Goal: Task Accomplishment & Management: Manage account settings

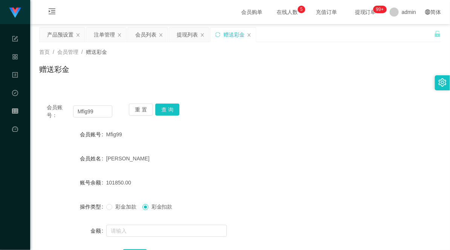
scroll to position [42, 0]
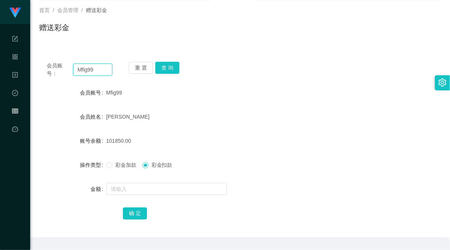
click at [81, 67] on input "Mfig99" at bounding box center [93, 70] width 40 height 12
click at [172, 68] on button "查 询" at bounding box center [167, 68] width 24 height 12
click at [209, 144] on div "101850.00" at bounding box center [223, 140] width 234 height 15
drag, startPoint x: 115, startPoint y: 165, endPoint x: 126, endPoint y: 170, distance: 12.3
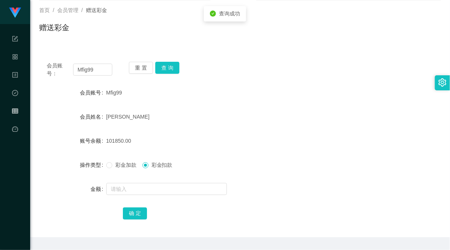
click at [115, 165] on span "彩金加款" at bounding box center [125, 165] width 27 height 6
click at [134, 186] on input "text" at bounding box center [166, 189] width 121 height 12
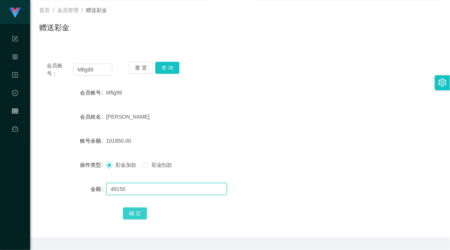
type input "48150"
drag, startPoint x: 132, startPoint y: 216, endPoint x: 150, endPoint y: 208, distance: 19.2
click at [132, 216] on button "确 定" at bounding box center [135, 214] width 24 height 12
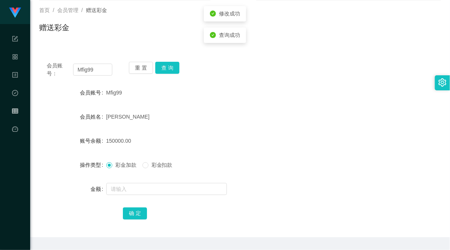
drag, startPoint x: 276, startPoint y: 149, endPoint x: 306, endPoint y: 130, distance: 35.4
click at [276, 149] on form "会员账号 Mfig99 会员姓名 [PERSON_NAME] 账号余额 150000.00 操作类型 彩金加款 彩金扣款 金额 确 定" at bounding box center [240, 153] width 402 height 136
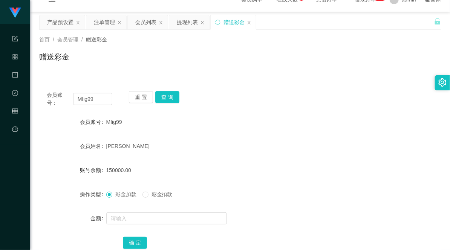
scroll to position [0, 0]
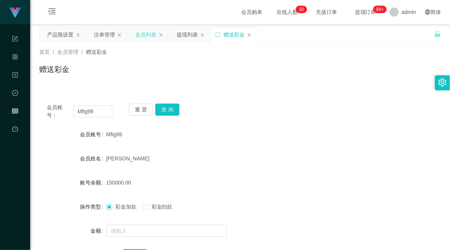
click at [138, 35] on div "会员列表" at bounding box center [145, 35] width 21 height 14
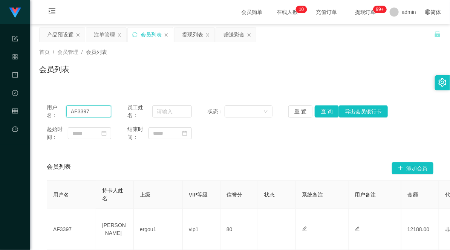
drag, startPoint x: 97, startPoint y: 112, endPoint x: 48, endPoint y: 109, distance: 49.0
click at [48, 109] on div "用户名： AF3397" at bounding box center [79, 112] width 64 height 16
paste input "Mfig99"
type input "Mfig99"
click at [319, 113] on button "查 询" at bounding box center [327, 111] width 24 height 12
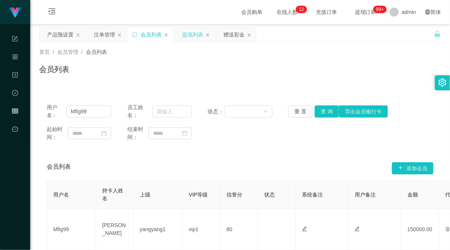
click at [199, 28] on div "提现列表" at bounding box center [192, 35] width 21 height 14
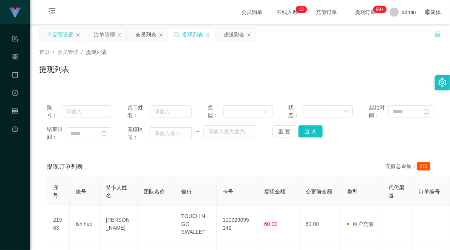
click at [56, 29] on div "产品预设置" at bounding box center [60, 35] width 26 height 14
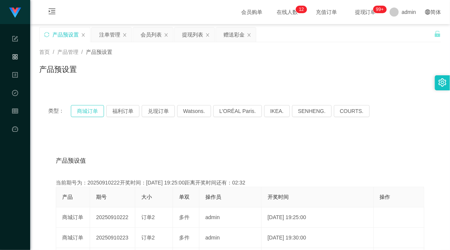
click at [74, 114] on button "商城订单" at bounding box center [87, 111] width 33 height 12
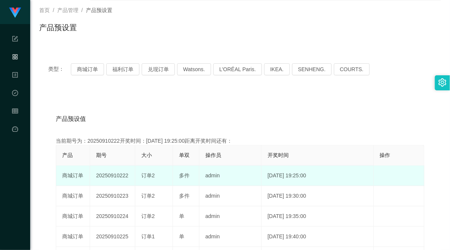
drag, startPoint x: 111, startPoint y: 173, endPoint x: 202, endPoint y: 172, distance: 91.2
click at [200, 172] on tr "商城订单 20250910222 订单2 多件 admin [DATE] 19:25:00 编 辑 限制投注" at bounding box center [240, 176] width 368 height 20
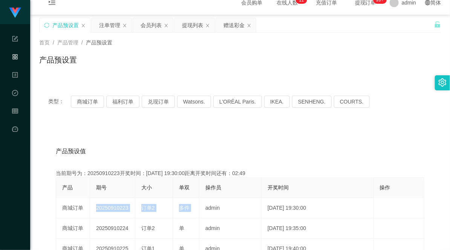
scroll to position [0, 0]
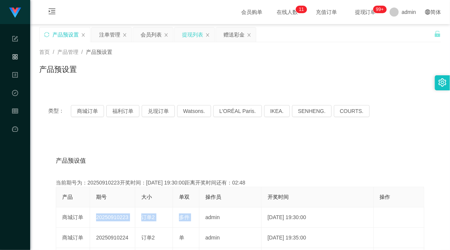
click at [190, 36] on div "提现列表" at bounding box center [192, 35] width 21 height 14
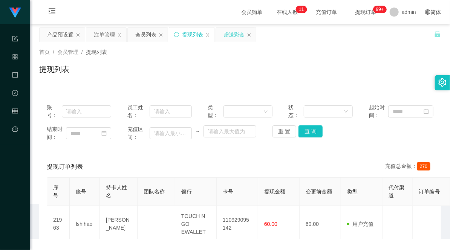
click at [229, 35] on div "赠送彩金" at bounding box center [233, 35] width 21 height 14
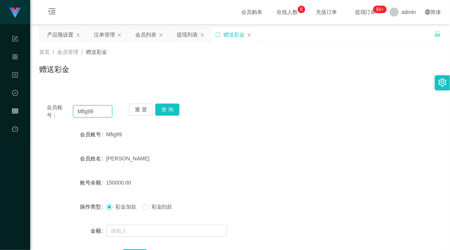
click at [87, 113] on input "Mfig99" at bounding box center [93, 111] width 40 height 12
paste input "xiaoliang27"
type input "xiaoliang27"
click at [173, 109] on button "查 询" at bounding box center [167, 110] width 24 height 12
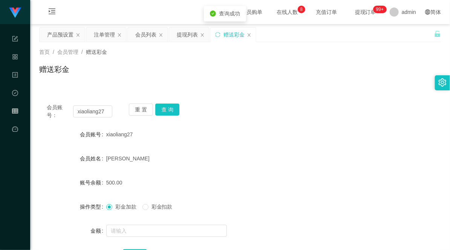
click at [277, 125] on div "会员账号： xiaoliang27 重 置 查 询 会员账号 xiaoliang27 会员姓名 FU LIANG 账号余额 500.00 操作类型 彩金加款 …" at bounding box center [240, 187] width 402 height 183
click at [162, 107] on button "查 询" at bounding box center [167, 110] width 24 height 12
click at [164, 107] on button "查 询" at bounding box center [167, 110] width 24 height 12
click at [106, 40] on div "注单管理" at bounding box center [104, 35] width 21 height 14
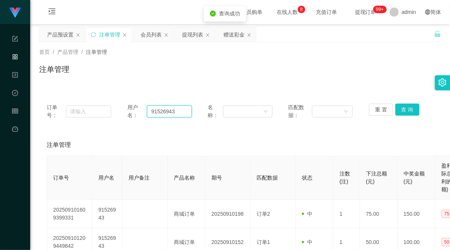
click at [148, 116] on input "91526943" at bounding box center [169, 111] width 45 height 12
click at [155, 113] on input "91526943" at bounding box center [169, 111] width 45 height 12
paste input "xiaoliang27"
type input "xiaoliang27"
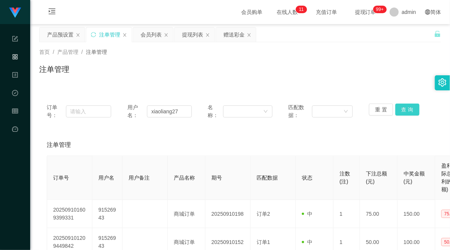
click at [406, 111] on button "查 询" at bounding box center [407, 110] width 24 height 12
click at [166, 109] on input "xiaoliang27" at bounding box center [169, 111] width 45 height 12
click at [408, 110] on button "查 询" at bounding box center [407, 110] width 24 height 12
click at [139, 32] on div "会员列表" at bounding box center [153, 35] width 40 height 14
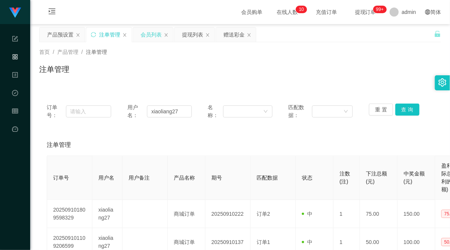
click at [149, 32] on div "会员列表" at bounding box center [151, 35] width 21 height 14
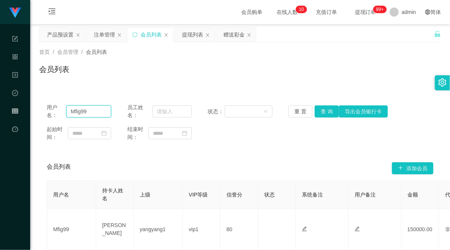
click at [77, 110] on input "Mfig99" at bounding box center [88, 111] width 45 height 12
drag, startPoint x: 326, startPoint y: 112, endPoint x: 290, endPoint y: 133, distance: 41.2
click at [326, 112] on button "查 询" at bounding box center [327, 111] width 24 height 12
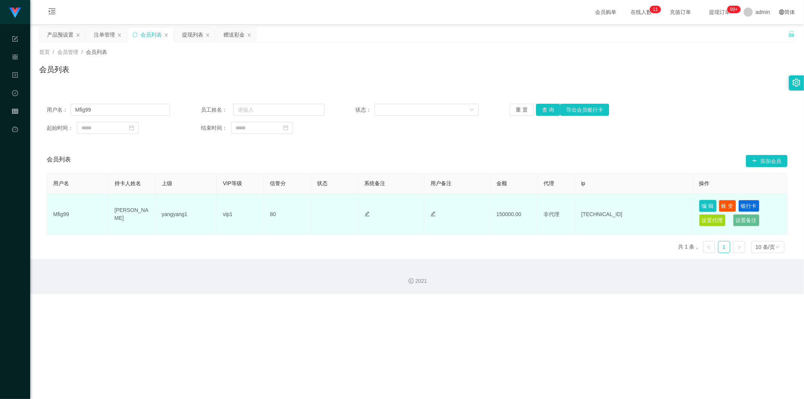
click at [449, 206] on button "编 辑" at bounding box center [707, 206] width 17 height 12
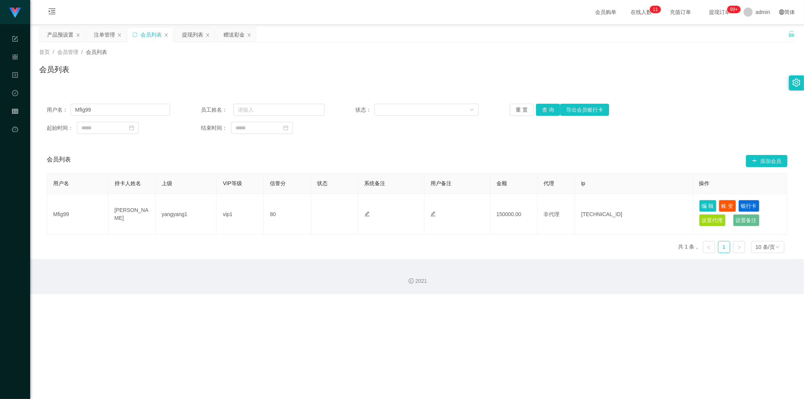
type input "Mfig99"
type input "[PERSON_NAME]"
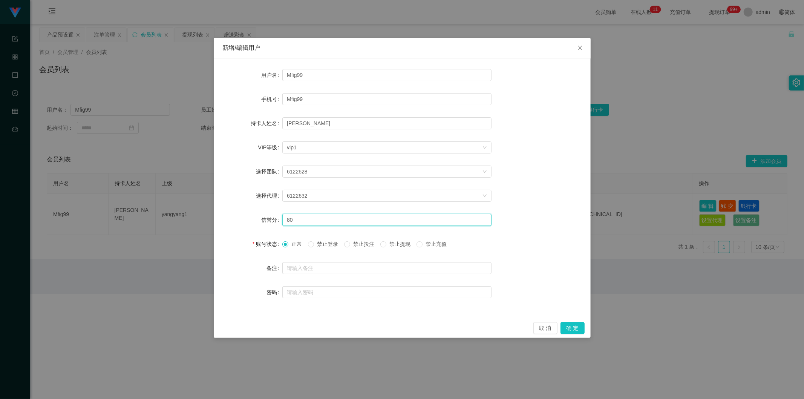
drag, startPoint x: 294, startPoint y: 219, endPoint x: 255, endPoint y: 219, distance: 39.2
click at [256, 219] on div "信誉分 80" at bounding box center [402, 219] width 359 height 15
type input "60"
click at [449, 250] on button "确 定" at bounding box center [572, 328] width 24 height 12
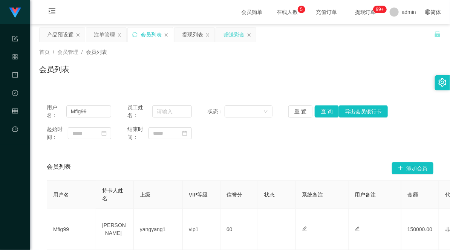
click at [237, 32] on div "赠送彩金" at bounding box center [233, 35] width 21 height 14
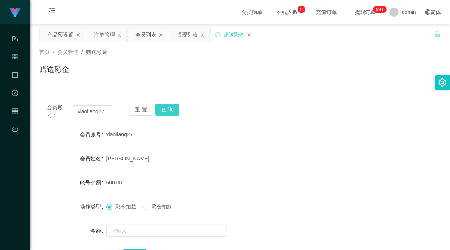
click at [167, 108] on button "查 询" at bounding box center [167, 110] width 24 height 12
click at [170, 109] on button "查 询" at bounding box center [167, 110] width 24 height 12
click at [108, 35] on div "注单管理" at bounding box center [104, 35] width 21 height 14
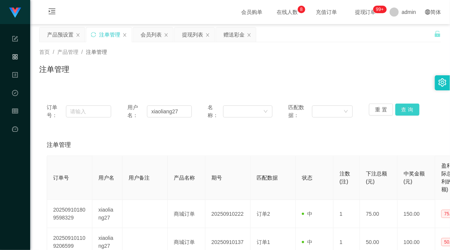
click at [407, 107] on button "查 询" at bounding box center [407, 110] width 24 height 12
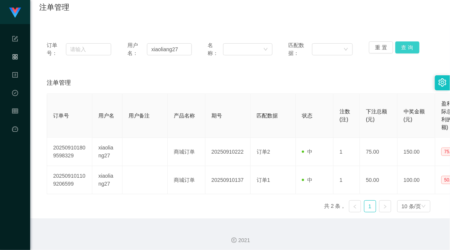
scroll to position [65, 0]
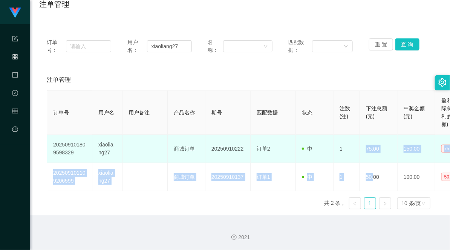
drag, startPoint x: 373, startPoint y: 173, endPoint x: 367, endPoint y: 145, distance: 28.2
click at [367, 145] on tbody "202509101809598329 xiaoliang27 商城订单 20250910222 订单2 中 1 75.00 150.00 75.00 2025…" at bounding box center [257, 163] width 421 height 57
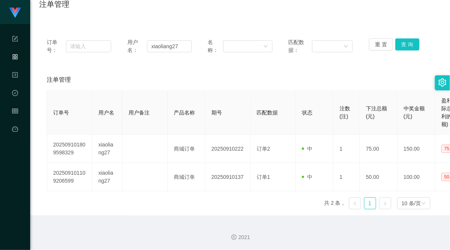
click at [172, 66] on div "订单号： 用户名： xiaoliang27 名称： 匹配数据： 重 置 查 询 注单管理 订单号 用户名 用户备注 产品名称 期号 匹配数据 状态 注数(注)…" at bounding box center [240, 123] width 402 height 185
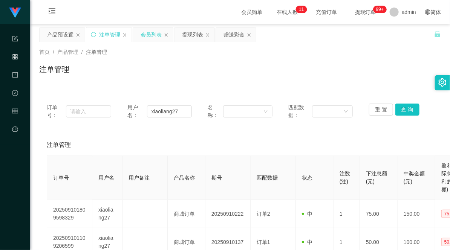
click at [150, 36] on div "会员列表" at bounding box center [151, 35] width 21 height 14
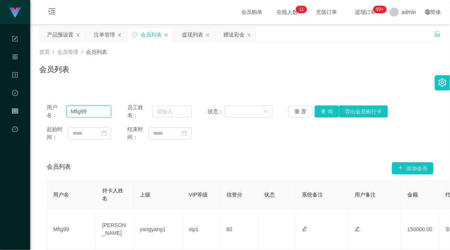
drag, startPoint x: 96, startPoint y: 110, endPoint x: 31, endPoint y: 109, distance: 64.8
click at [31, 109] on main "关闭左侧 关闭右侧 关闭其它 刷新页面 产品预设置 注单管理 会员列表 提现列表 赠送彩金 首页 / 会员管理 / 会员列表 / 会员列表 用户名： Mfig…" at bounding box center [240, 149] width 420 height 250
click at [318, 110] on button "查 询" at bounding box center [327, 111] width 24 height 12
click at [325, 113] on button "查 询" at bounding box center [327, 111] width 24 height 12
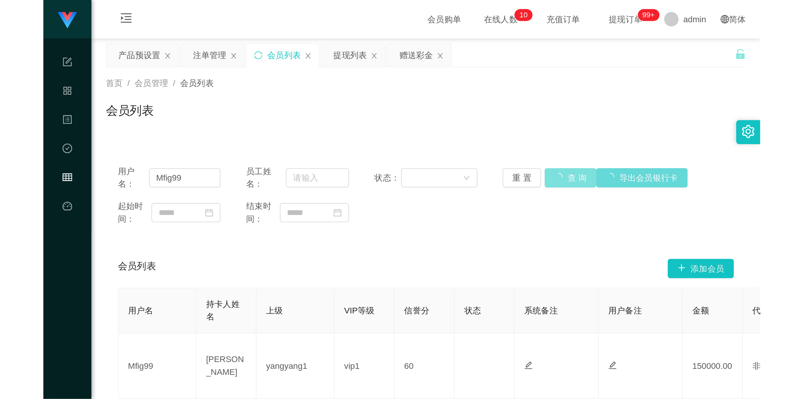
scroll to position [42, 0]
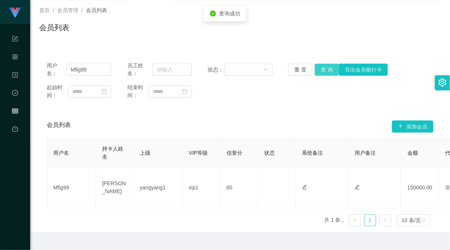
click at [322, 72] on button "查 询" at bounding box center [327, 70] width 24 height 12
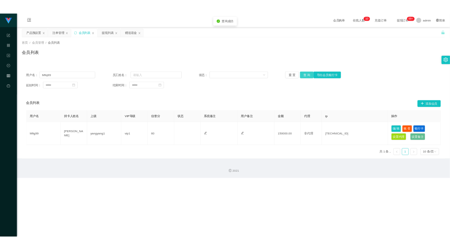
scroll to position [0, 0]
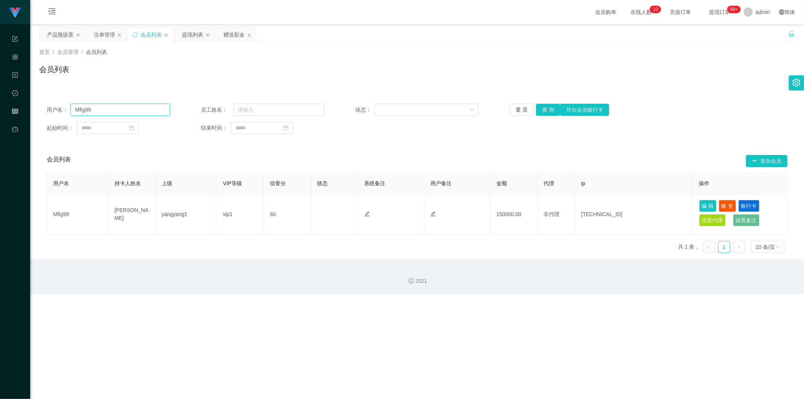
drag, startPoint x: 105, startPoint y: 107, endPoint x: 41, endPoint y: 106, distance: 64.1
click at [41, 106] on div "用户名： Mfig99 员工姓名： 状态： 重 置 查 询 导出会员银行卡 起始时间： 结束时间：" at bounding box center [416, 118] width 755 height 45
click at [104, 112] on input "text" at bounding box center [119, 110] width 99 height 12
paste input "Mfig99"
type input "Mfig99"
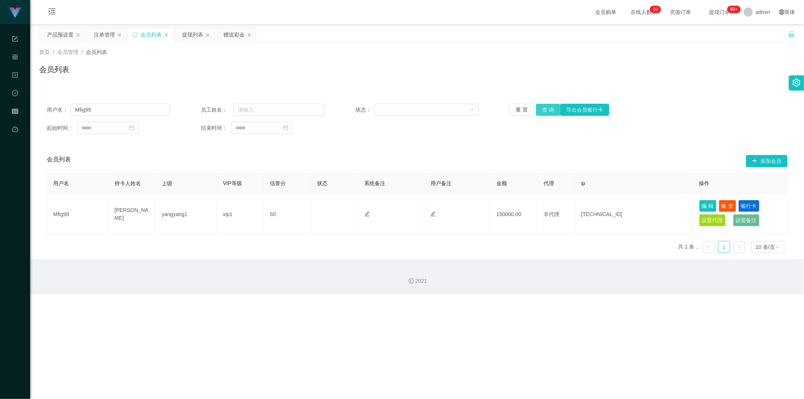
click at [449, 107] on button "查 询" at bounding box center [548, 110] width 24 height 12
click at [449, 108] on button "查 询" at bounding box center [548, 110] width 24 height 12
click at [449, 136] on div "用户名： Mfig99 员工姓名： 状态： 重 置 查 询 导出会员银行卡 起始时间： 结束时间：" at bounding box center [416, 118] width 755 height 45
click at [449, 112] on button "查 询" at bounding box center [548, 110] width 24 height 12
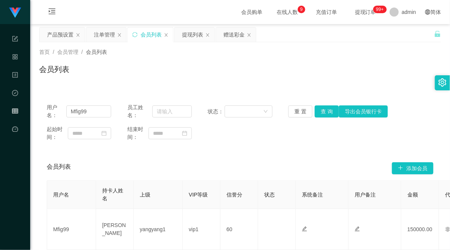
click at [300, 132] on div "起始时间： 结束时间：" at bounding box center [240, 133] width 387 height 16
click at [321, 108] on button "查 询" at bounding box center [327, 111] width 24 height 12
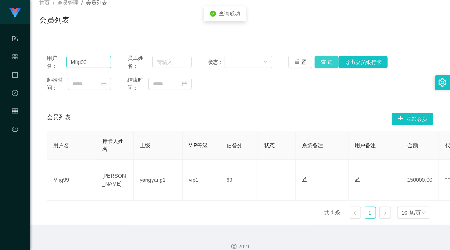
scroll to position [17, 0]
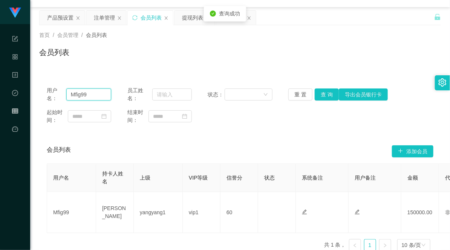
drag, startPoint x: 94, startPoint y: 95, endPoint x: 39, endPoint y: 92, distance: 55.1
click at [39, 92] on div "用户名： Mfig99 员工姓名： 状态： 重 置 查 询 导出会员银行卡 起始时间： 结束时间：" at bounding box center [240, 105] width 402 height 53
click at [319, 92] on button "查 询" at bounding box center [327, 95] width 24 height 12
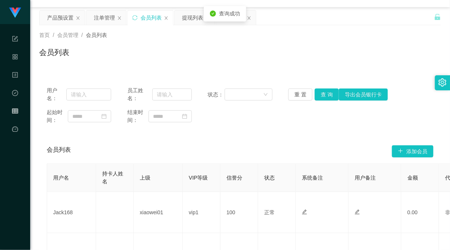
click at [283, 129] on div "用户名： 员工姓名： 状态： 重 置 查 询 导出会员银行卡 起始时间： 结束时间：" at bounding box center [240, 105] width 402 height 53
click at [89, 102] on div "用户名：" at bounding box center [79, 95] width 64 height 16
click at [100, 95] on input "text" at bounding box center [88, 95] width 45 height 12
paste input "Mfig99"
type input "Mfig99"
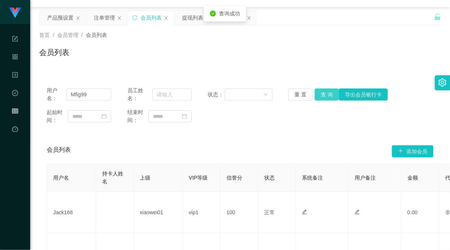
click at [317, 92] on button "查 询" at bounding box center [327, 95] width 24 height 12
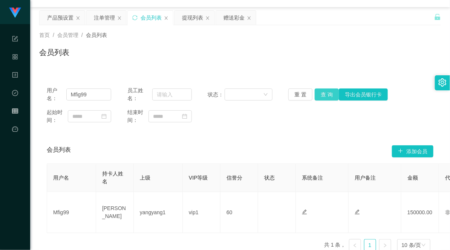
click at [323, 94] on button "查 询" at bounding box center [327, 95] width 24 height 12
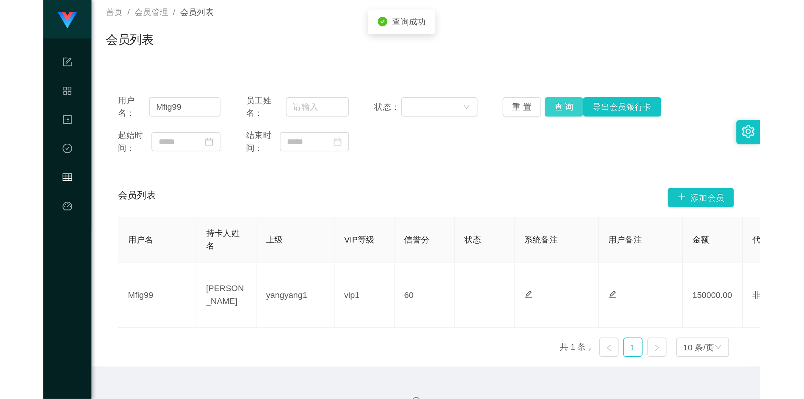
scroll to position [59, 0]
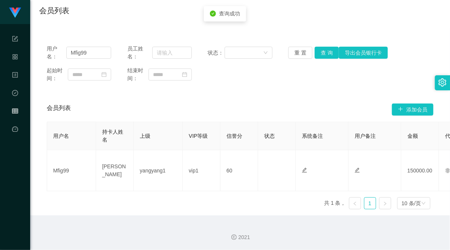
click at [246, 85] on div "用户名： Mfig99 员工姓名： 状态： 重 置 查 询 导出会员银行卡 起始时间： 结束时间：" at bounding box center [240, 63] width 402 height 53
drag, startPoint x: 92, startPoint y: 51, endPoint x: 62, endPoint y: 53, distance: 29.8
click at [62, 53] on div "用户名： Mfig99" at bounding box center [79, 53] width 64 height 16
click at [323, 52] on button "查 询" at bounding box center [327, 53] width 24 height 12
click at [329, 50] on button "查 询" at bounding box center [327, 53] width 24 height 12
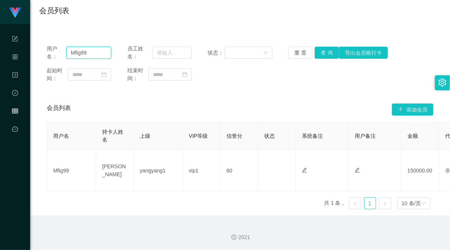
click at [96, 53] on input "Mfig99" at bounding box center [88, 53] width 45 height 12
click at [91, 51] on input "Mfig99" at bounding box center [88, 53] width 45 height 12
drag, startPoint x: 323, startPoint y: 48, endPoint x: 327, endPoint y: 51, distance: 4.6
click at [323, 48] on button "查 询" at bounding box center [327, 53] width 24 height 12
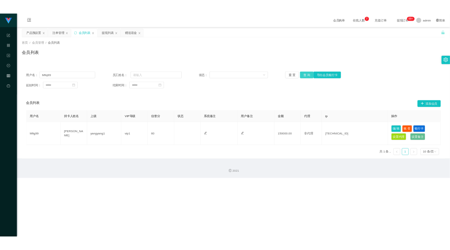
scroll to position [0, 0]
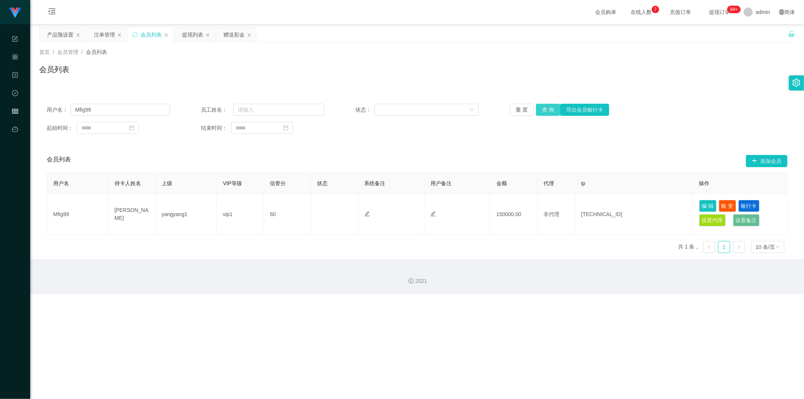
click at [449, 109] on button "查 询" at bounding box center [548, 110] width 24 height 12
click at [449, 140] on div "用户名： Mfig99 员工姓名： 状态： 重 置 查 询 导出会员银行卡 起始时间： 结束时间：" at bounding box center [416, 118] width 755 height 45
click at [449, 110] on button "查 询" at bounding box center [548, 110] width 24 height 12
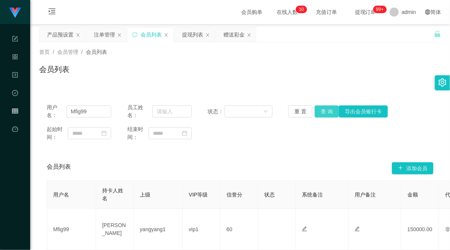
click at [321, 110] on button "查 询" at bounding box center [327, 111] width 24 height 12
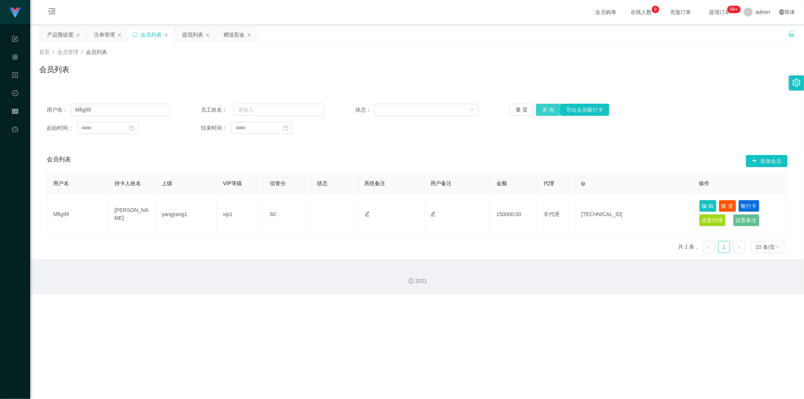
click at [449, 110] on button "查 询" at bounding box center [548, 110] width 24 height 12
click at [449, 88] on div "用户名： Mfig99 员工姓名： 状态： 重 置 查 询 导出会员银行卡 起始时间： 结束时间： 会员列表 添加会员 用户名 持卡人姓名 上级 VIP等级 …" at bounding box center [416, 173] width 755 height 172
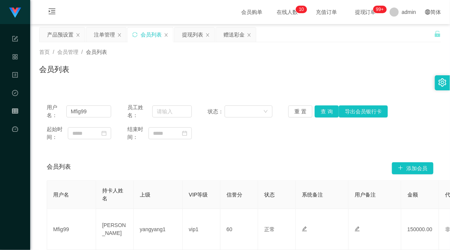
click at [213, 68] on div "会员列表" at bounding box center [240, 72] width 402 height 17
click at [190, 33] on div "提现列表" at bounding box center [192, 35] width 21 height 14
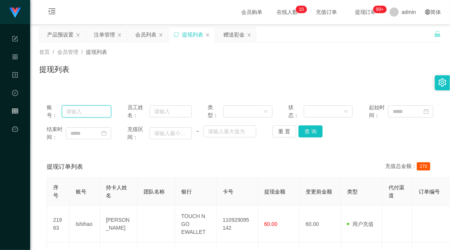
click at [85, 114] on input "text" at bounding box center [87, 111] width 50 height 12
paste input "Mfig99"
type input "Mfig99"
click at [307, 129] on button "查 询" at bounding box center [310, 131] width 24 height 12
drag, startPoint x: 96, startPoint y: 111, endPoint x: 31, endPoint y: 113, distance: 65.2
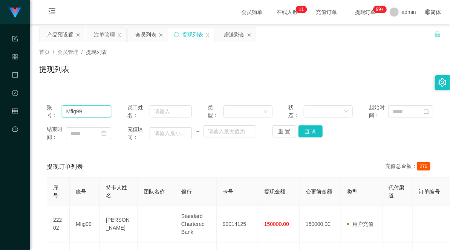
click at [31, 113] on main "关闭左侧 关闭右侧 关闭其它 刷新页面 产品预设置 注单管理 会员列表 提现列表 赠送彩金 首页 / 会员管理 / 提现列表 / 提现列表 账号： Mfig9…" at bounding box center [240, 229] width 420 height 411
click at [312, 133] on button "查 询" at bounding box center [310, 131] width 24 height 12
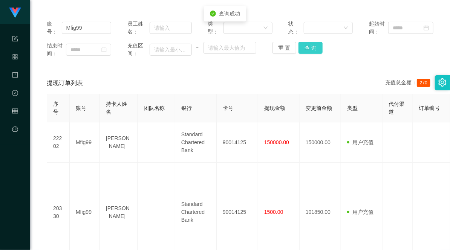
scroll to position [43, 0]
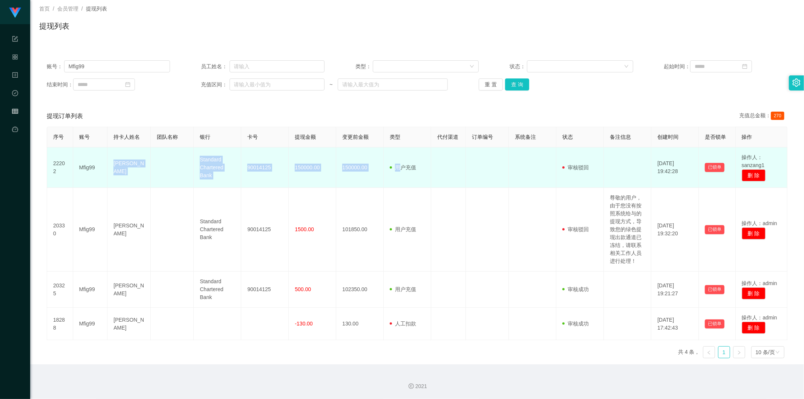
drag, startPoint x: 398, startPoint y: 169, endPoint x: 105, endPoint y: 165, distance: 292.4
click at [105, 165] on tr "22202 Mfig99 [PERSON_NAME] Standard Chartered Bank 90014125 150000.00 150000.00…" at bounding box center [417, 167] width 740 height 40
click at [158, 167] on td at bounding box center [172, 167] width 43 height 40
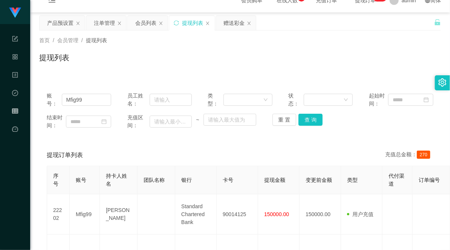
scroll to position [2, 0]
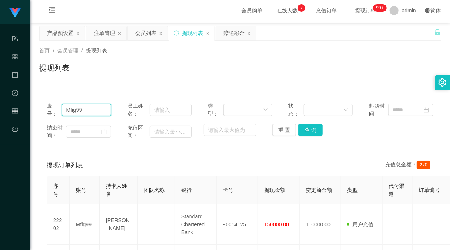
drag, startPoint x: 96, startPoint y: 111, endPoint x: 30, endPoint y: 110, distance: 65.9
click at [30, 110] on main "关闭左侧 关闭右侧 关闭其它 刷新页面 产品预设置 注单管理 会员列表 提现列表 赠送彩金 首页 / 会员管理 / 提现列表 / 提现列表 账号： Mfig9…" at bounding box center [240, 236] width 420 height 426
click at [310, 130] on button "查 询" at bounding box center [310, 130] width 24 height 12
click at [147, 35] on div "会员列表" at bounding box center [145, 33] width 21 height 14
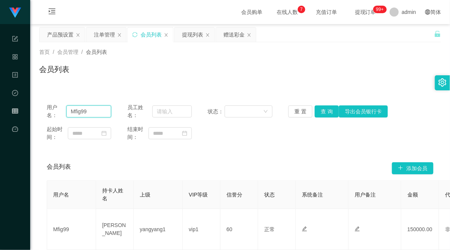
drag, startPoint x: 98, startPoint y: 112, endPoint x: 42, endPoint y: 107, distance: 56.4
click at [42, 107] on div "用户名： Mfig99 员工姓名： 状态： 重 置 查 询 导出会员银行卡 起始时间： 结束时间：" at bounding box center [240, 122] width 402 height 53
click at [320, 113] on button "查 询" at bounding box center [327, 111] width 24 height 12
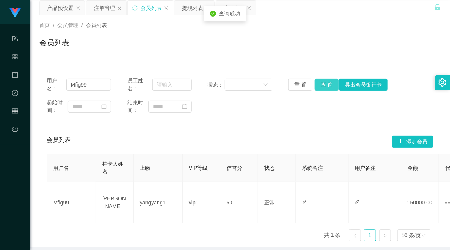
scroll to position [42, 0]
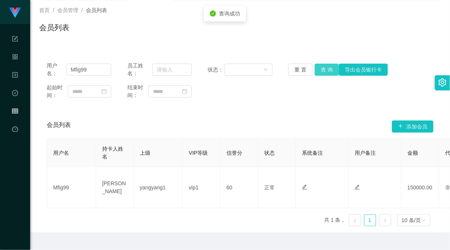
click at [319, 69] on button "查 询" at bounding box center [327, 70] width 24 height 12
click at [273, 115] on div "会员列表 添加会员" at bounding box center [240, 127] width 387 height 24
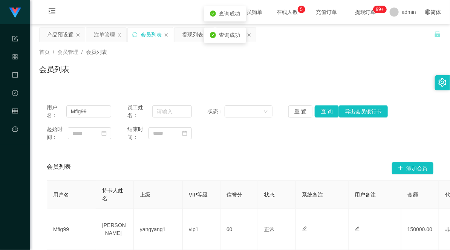
click at [141, 83] on div "首页 / 会员管理 / 会员列表 / 会员列表" at bounding box center [240, 64] width 420 height 45
click at [326, 111] on button "查 询" at bounding box center [327, 111] width 24 height 12
click at [232, 37] on div "赠送彩金" at bounding box center [233, 35] width 21 height 14
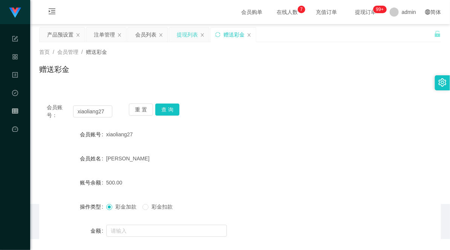
click at [186, 37] on div "提现列表" at bounding box center [187, 35] width 21 height 14
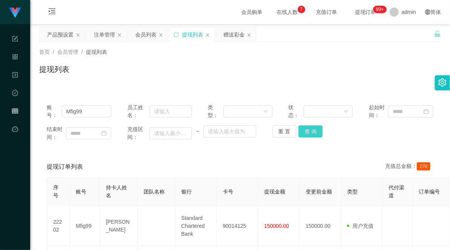
click at [307, 131] on button "查 询" at bounding box center [310, 131] width 24 height 12
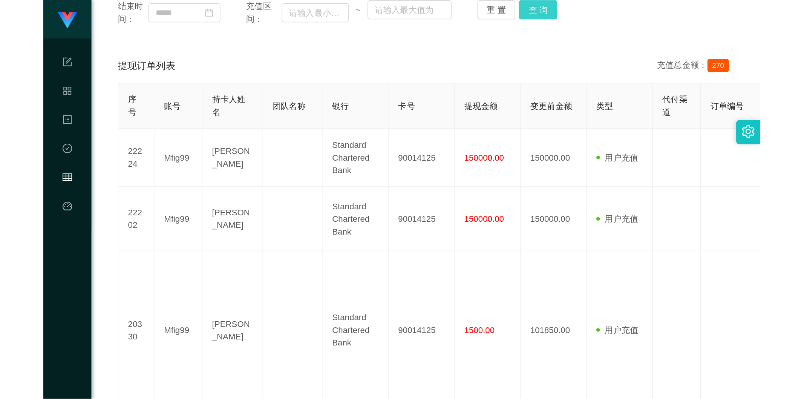
scroll to position [76, 0]
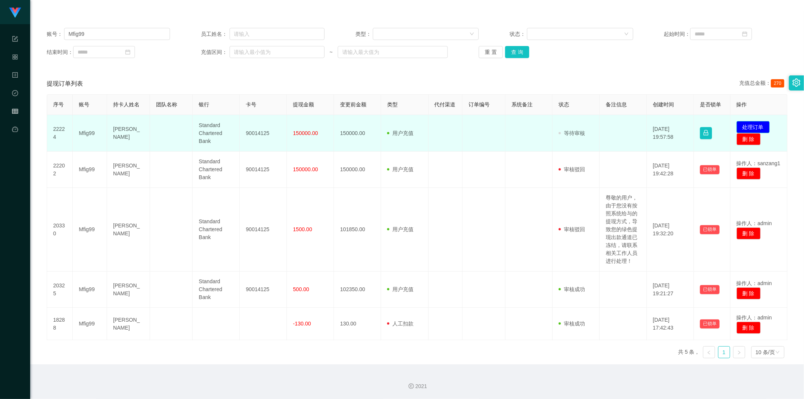
click at [449, 127] on button "处理订单" at bounding box center [752, 127] width 33 height 12
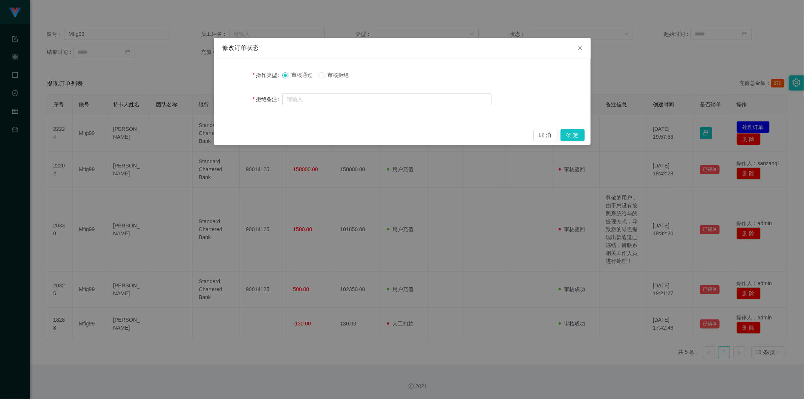
click at [345, 74] on span "审核拒绝" at bounding box center [337, 75] width 27 height 6
drag, startPoint x: 315, startPoint y: 96, endPoint x: 316, endPoint y: 102, distance: 6.4
click at [315, 96] on input "text" at bounding box center [386, 99] width 209 height 12
type input "准"
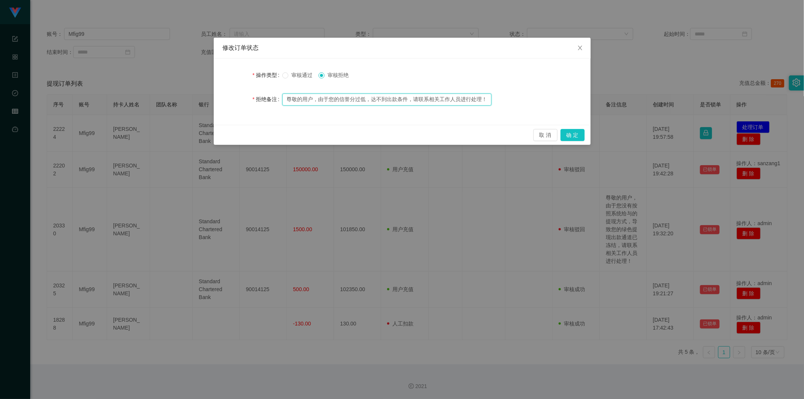
drag, startPoint x: 413, startPoint y: 100, endPoint x: 491, endPoint y: 101, distance: 77.6
click at [449, 101] on input "尊敬的用户，由于您的信誉分过低，达不到出款条件，请联系相关工作人员进行处理！" at bounding box center [386, 99] width 209 height 12
type input "尊敬的用户，由于您的信誉分过低，达不到出款条件，请联系相关工作人员进行处理！"
drag, startPoint x: 549, startPoint y: 114, endPoint x: 555, endPoint y: 115, distance: 6.4
click at [449, 114] on div "操作类型 审核通过 审核拒绝 拒绝备注 尊敬的用户，由于您的信誉分过低，达不到出款条件，请联系相关工作人员进行处理！" at bounding box center [402, 91] width 377 height 66
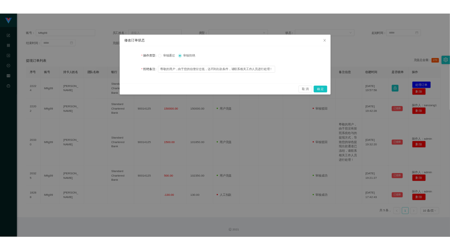
scroll to position [0, 0]
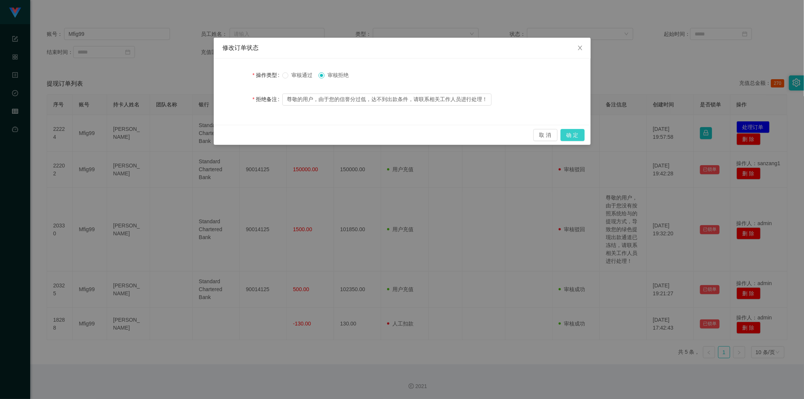
click at [449, 138] on button "确 定" at bounding box center [572, 135] width 24 height 12
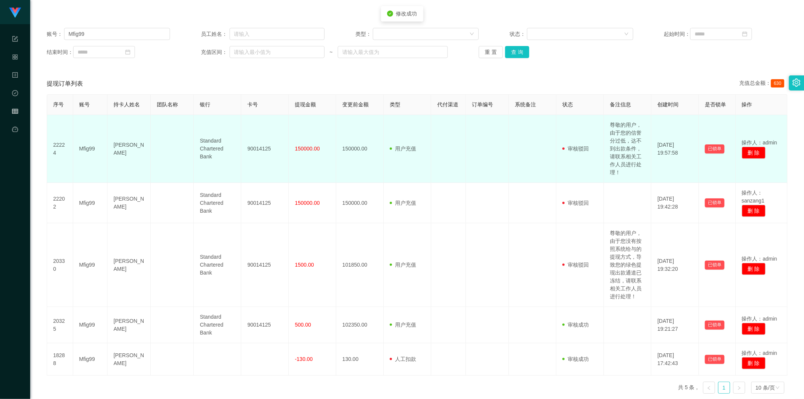
click at [89, 151] on td "Mfig99" at bounding box center [90, 149] width 35 height 68
copy td "Mfig99"
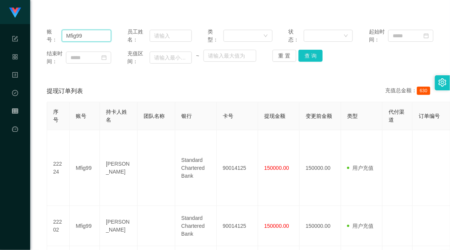
drag, startPoint x: 88, startPoint y: 39, endPoint x: 31, endPoint y: 34, distance: 57.9
click at [31, 34] on main "关闭左侧 关闭右侧 关闭其它 刷新页面 产品预设置 注单管理 会员列表 提现列表 赠送彩金 首页 / 会员管理 / 提现列表 / 提现列表 账号： Mfig9…" at bounding box center [240, 199] width 420 height 502
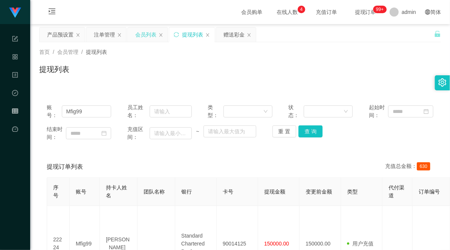
click at [139, 37] on div "会员列表" at bounding box center [145, 35] width 21 height 14
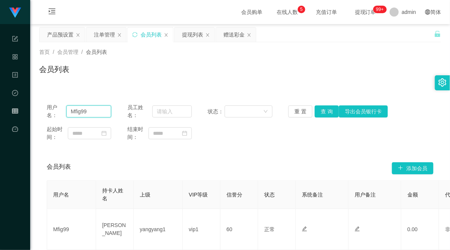
drag, startPoint x: 96, startPoint y: 109, endPoint x: 34, endPoint y: 110, distance: 62.6
click at [34, 110] on main "关闭左侧 关闭右侧 关闭其它 刷新页面 产品预设置 注单管理 会员列表 提现列表 赠送彩金 首页 / 会员管理 / 会员列表 / 会员列表 用户名： Mfig…" at bounding box center [240, 149] width 420 height 250
click at [327, 107] on button "查 询" at bounding box center [327, 111] width 24 height 12
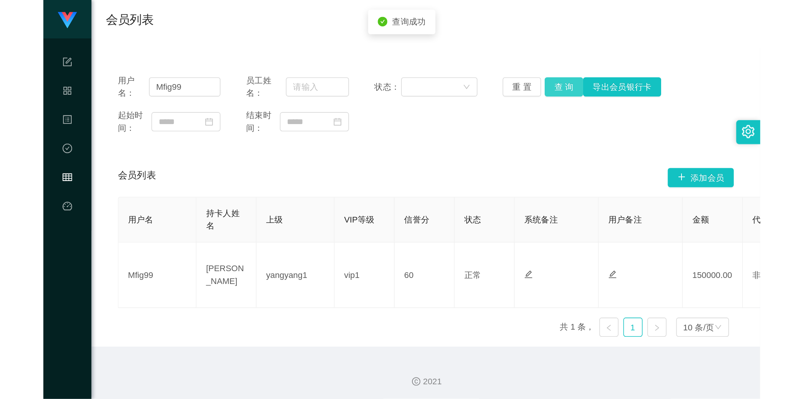
scroll to position [59, 0]
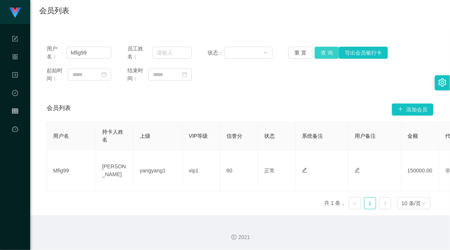
click at [323, 54] on button "查 询" at bounding box center [327, 53] width 24 height 12
click at [294, 79] on div "起始时间： 结束时间：" at bounding box center [240, 75] width 387 height 16
click at [319, 53] on button "查 询" at bounding box center [327, 53] width 24 height 12
click at [277, 85] on div "用户名： Mfig99 员工姓名： 状态： 重 置 查 询 导出会员银行卡 起始时间： 结束时间：" at bounding box center [240, 63] width 402 height 53
drag, startPoint x: 96, startPoint y: 52, endPoint x: 38, endPoint y: 48, distance: 57.4
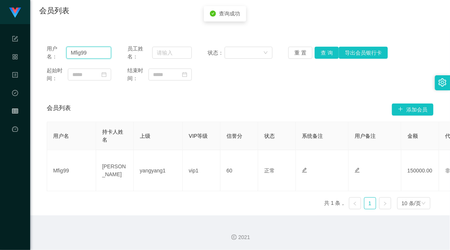
click at [38, 48] on main "关闭左侧 关闭右侧 关闭其它 刷新页面 产品预设置 注单管理 会员列表 提现列表 赠送彩金 首页 / 会员管理 / 会员列表 / 会员列表 用户名： Mfig…" at bounding box center [240, 90] width 420 height 250
click at [322, 50] on button "查 询" at bounding box center [327, 53] width 24 height 12
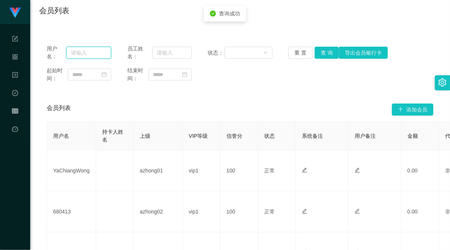
click at [83, 55] on input "text" at bounding box center [88, 53] width 45 height 12
paste input "Mfig99"
type input "Mfig99"
click at [321, 53] on button "查 询" at bounding box center [327, 53] width 24 height 12
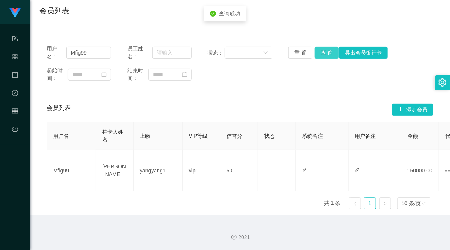
scroll to position [0, 0]
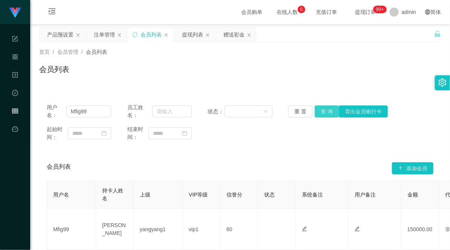
click at [324, 108] on button "查 询" at bounding box center [327, 111] width 24 height 12
